Goal: Find specific page/section: Find specific page/section

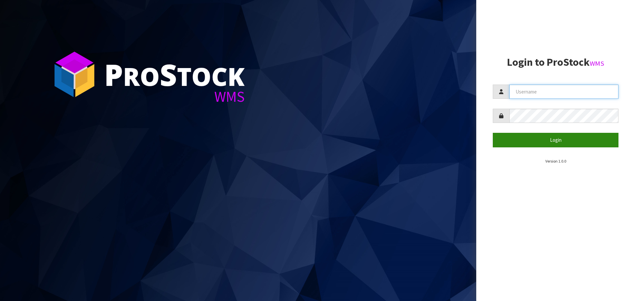
type input "THECLUTCHHUB"
click at [562, 138] on button "Login" at bounding box center [555, 140] width 126 height 14
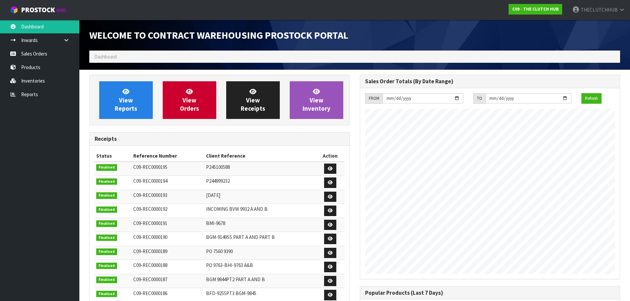
scroll to position [313, 270]
click at [42, 67] on link "Products" at bounding box center [39, 67] width 79 height 14
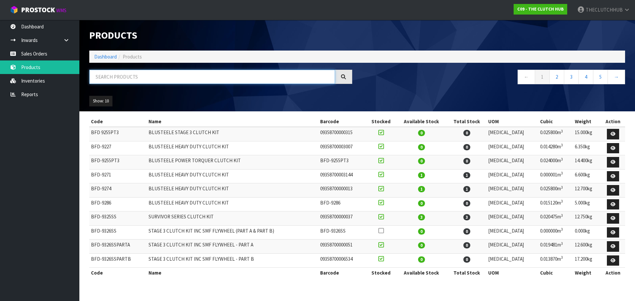
click at [112, 71] on input "text" at bounding box center [212, 77] width 246 height 14
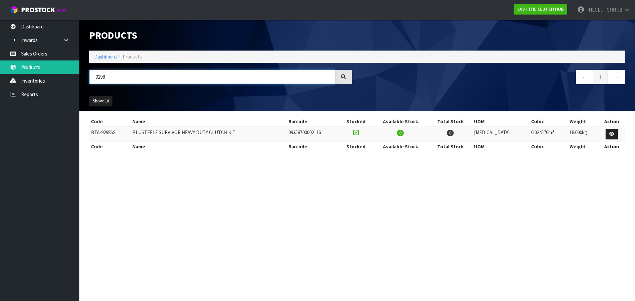
type input "9298"
drag, startPoint x: 111, startPoint y: 80, endPoint x: 85, endPoint y: 80, distance: 26.1
click at [85, 80] on div "9298" at bounding box center [220, 79] width 273 height 19
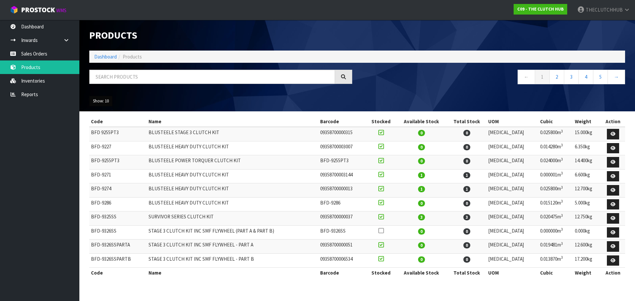
click at [101, 102] on button "Show: 10" at bounding box center [100, 101] width 23 height 11
click at [99, 140] on link "50" at bounding box center [116, 140] width 52 height 9
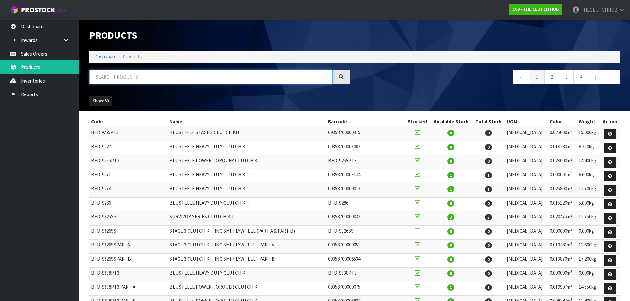
click at [157, 75] on input "text" at bounding box center [210, 77] width 243 height 14
type input "9314"
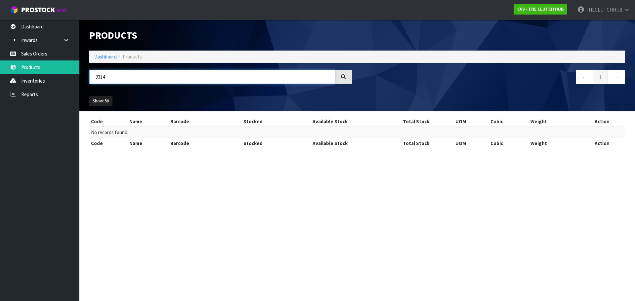
drag, startPoint x: 133, startPoint y: 78, endPoint x: 81, endPoint y: 80, distance: 51.9
click at [81, 80] on header "Products Import Products Drop file here to import csv template Dashboard Produc…" at bounding box center [356, 66] width 555 height 92
